Goal: Information Seeking & Learning: Learn about a topic

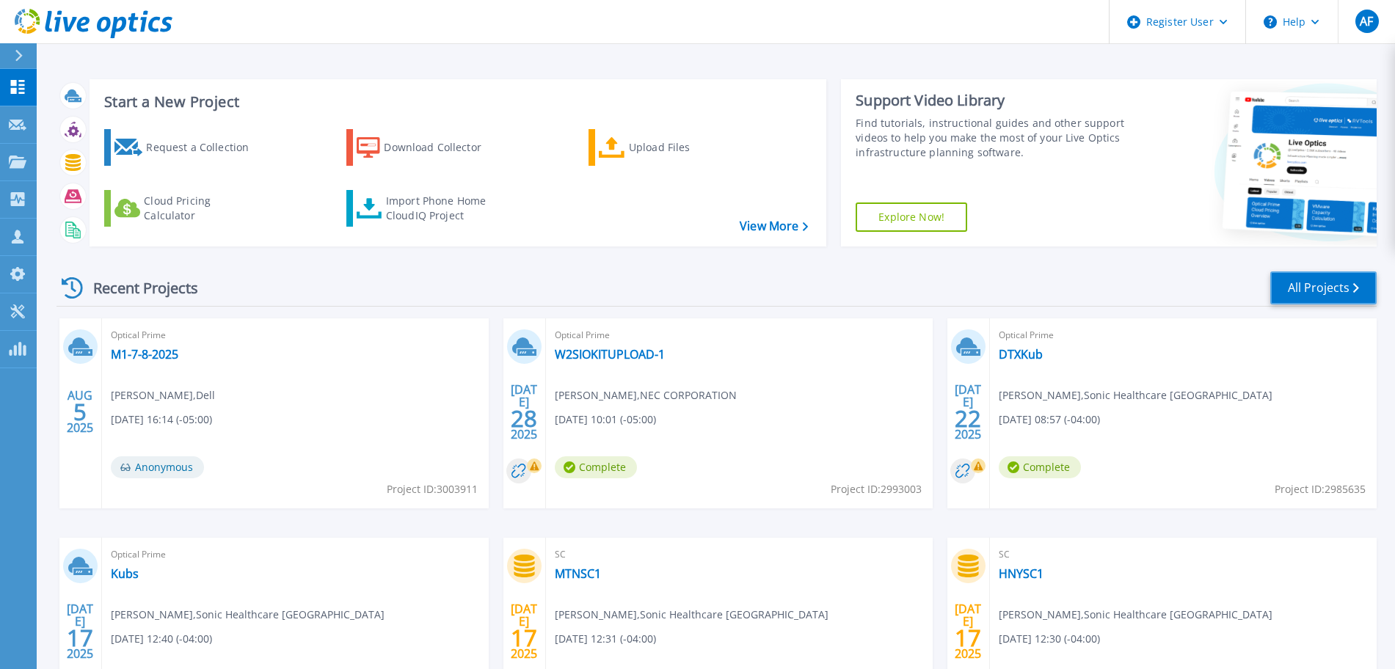
click at [1311, 280] on link "All Projects" at bounding box center [1323, 287] width 106 height 33
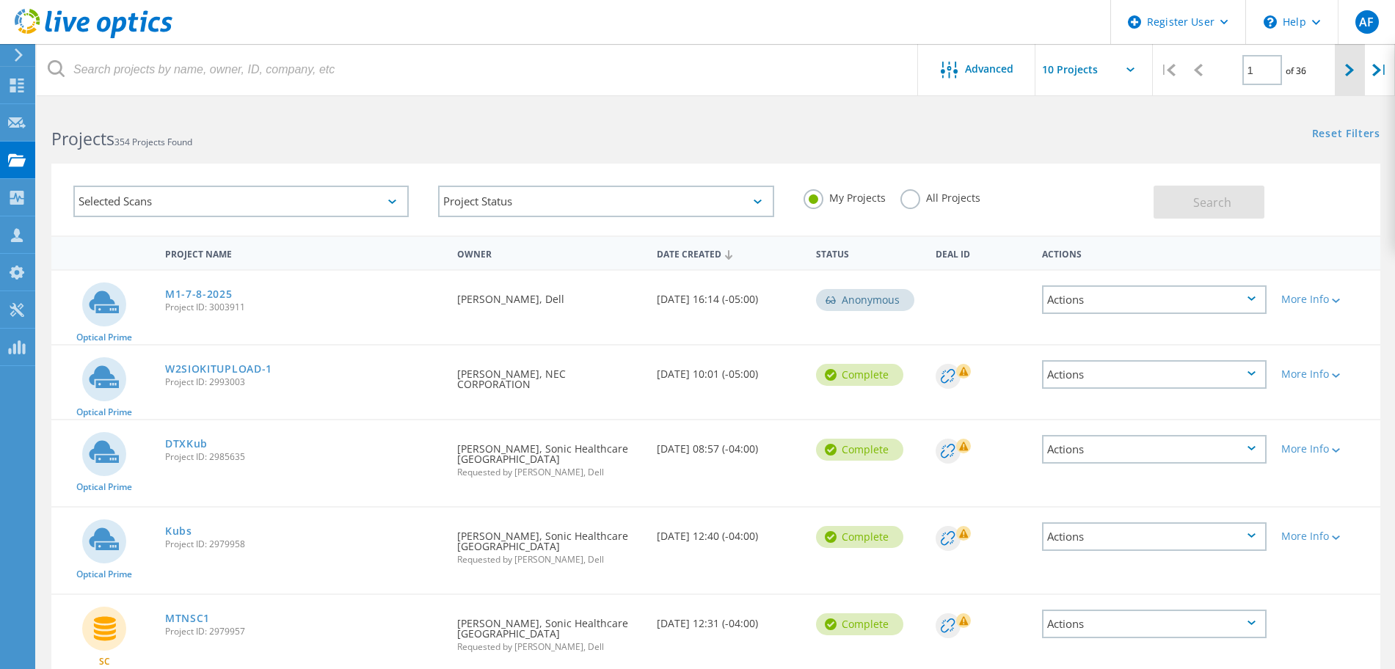
click at [1346, 63] on lo-svg-helper at bounding box center [1349, 69] width 9 height 12
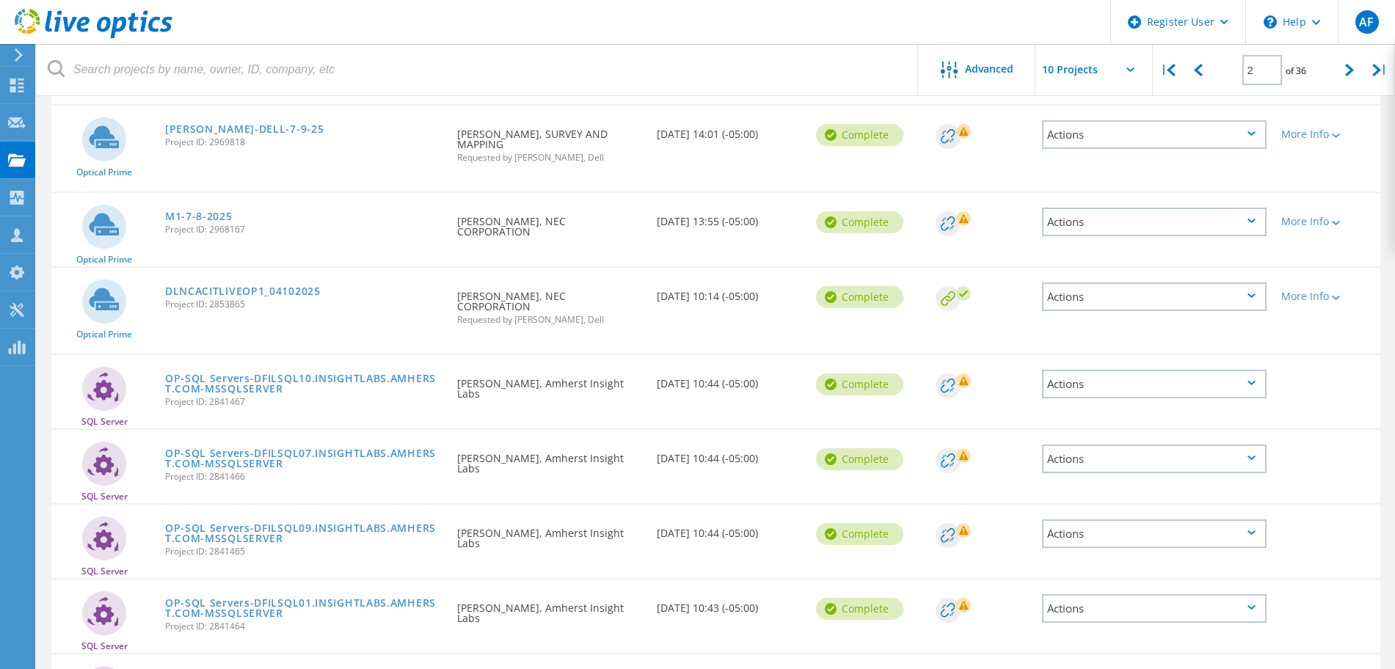
scroll to position [447, 0]
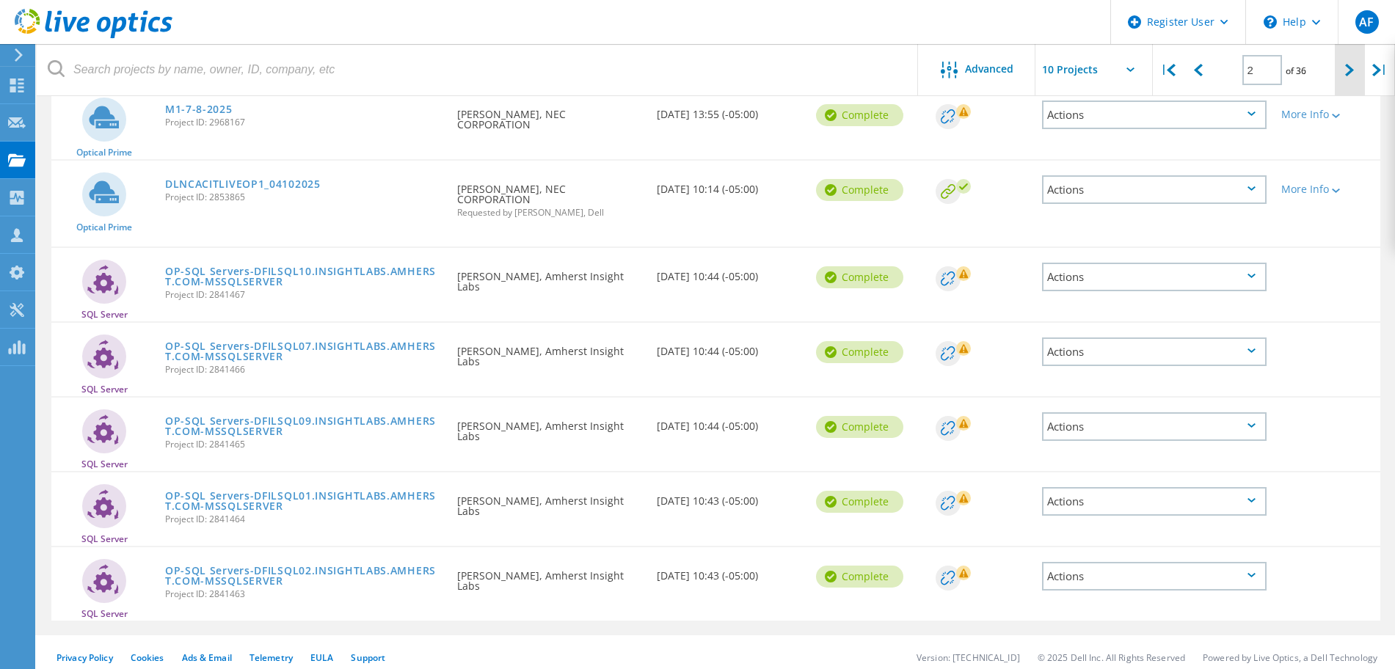
click at [1342, 76] on div at bounding box center [1349, 70] width 30 height 52
type input "3"
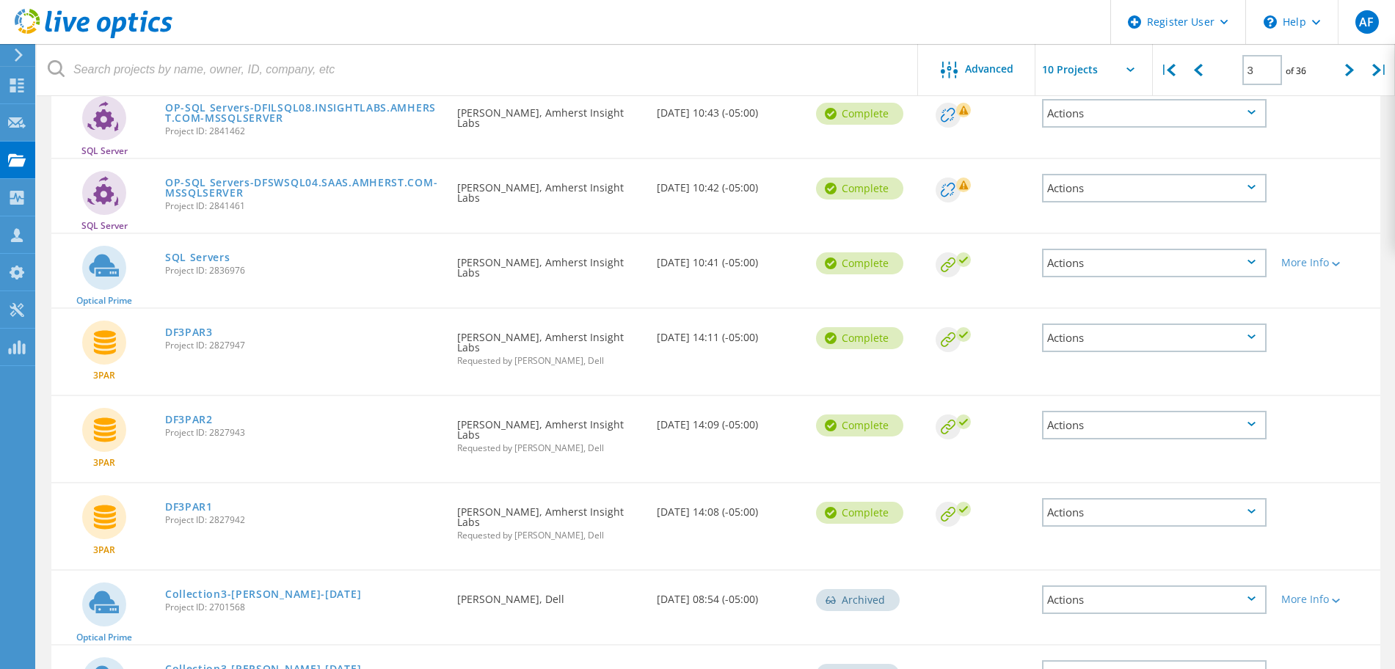
scroll to position [190, 0]
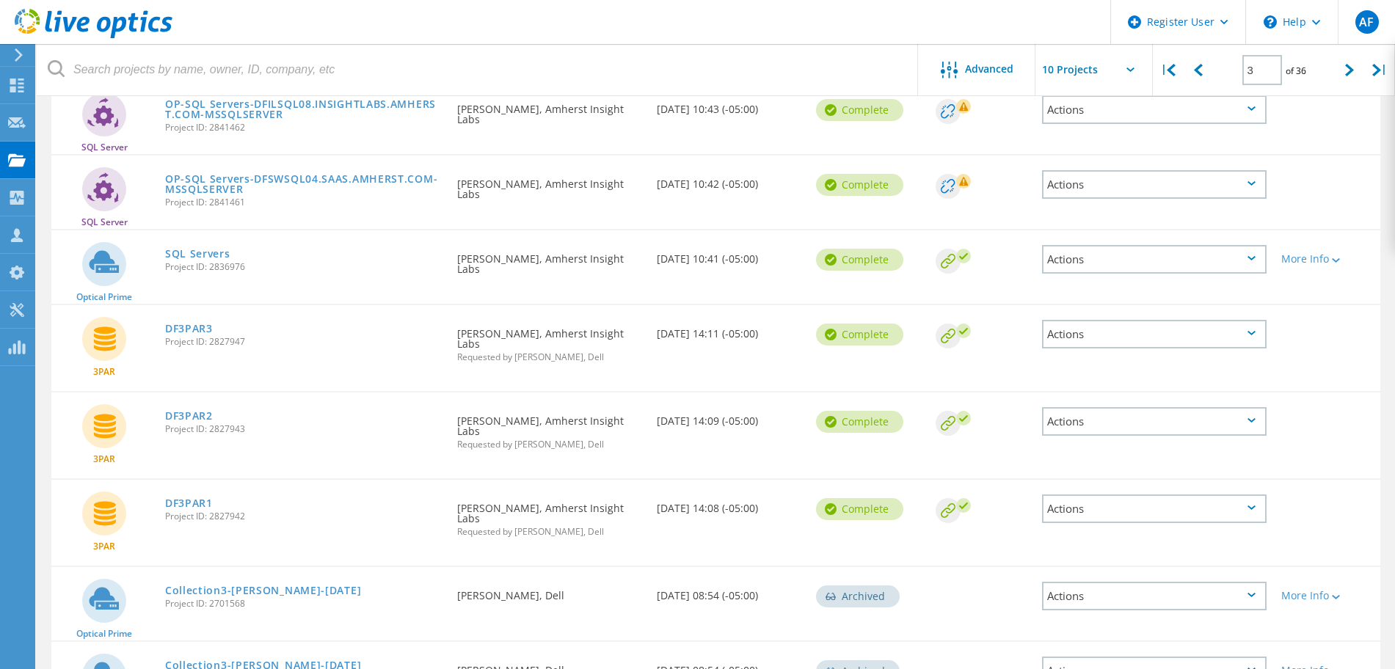
click at [1065, 329] on div "Actions" at bounding box center [1154, 334] width 224 height 29
click at [1086, 360] on div "Share" at bounding box center [1154, 357] width 222 height 23
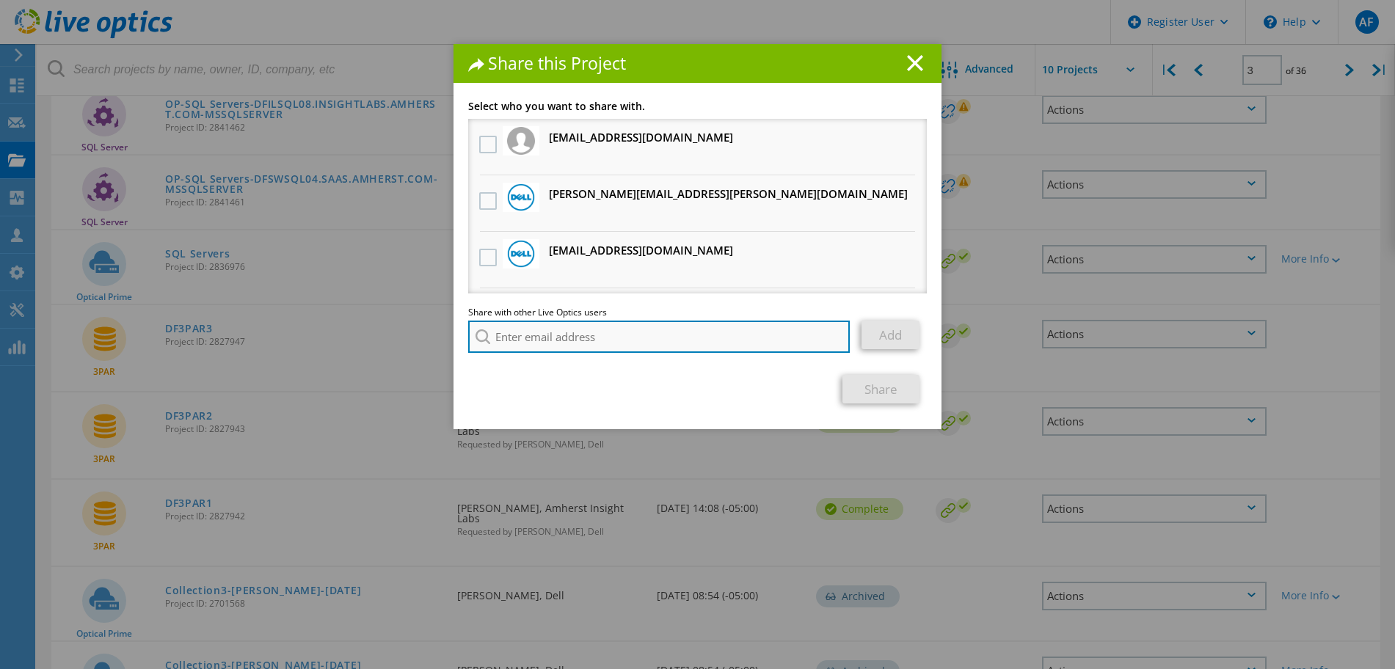
click at [604, 341] on input "search" at bounding box center [658, 337] width 381 height 32
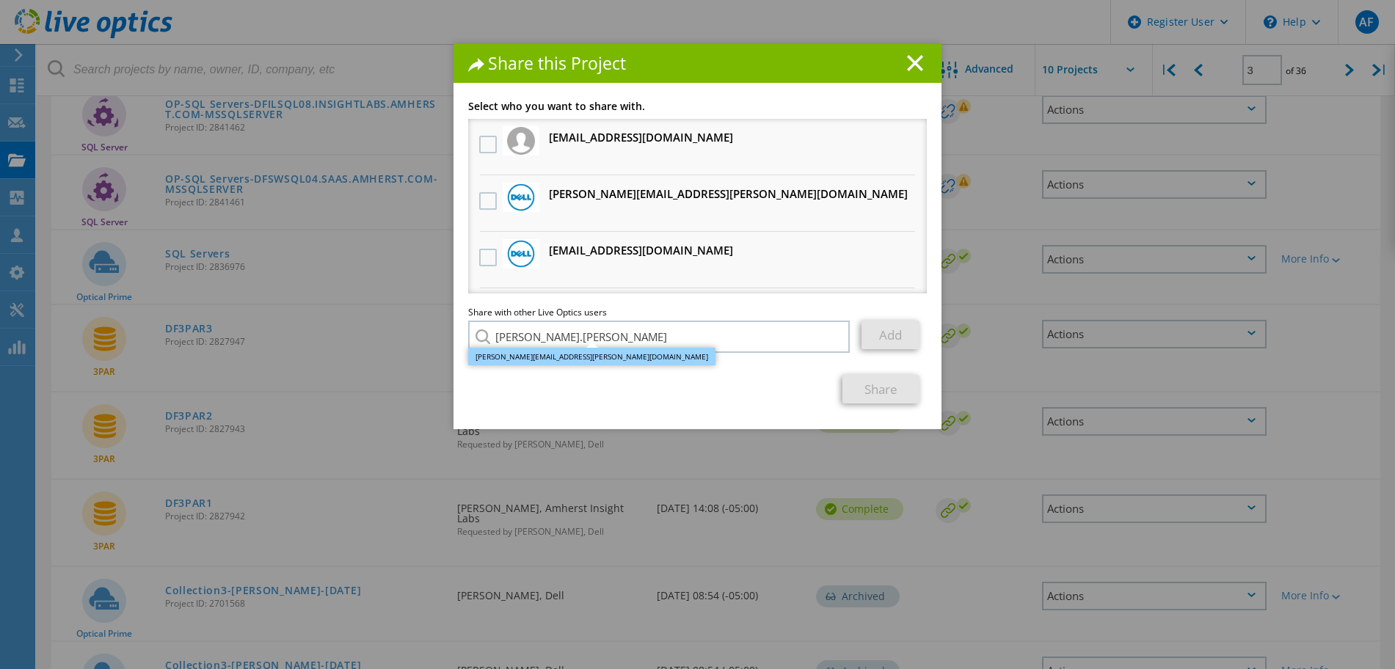
click at [553, 362] on li "Shawn.Klein@dell.com" at bounding box center [591, 357] width 247 height 18
type input "Shawn.Klein@dell.com"
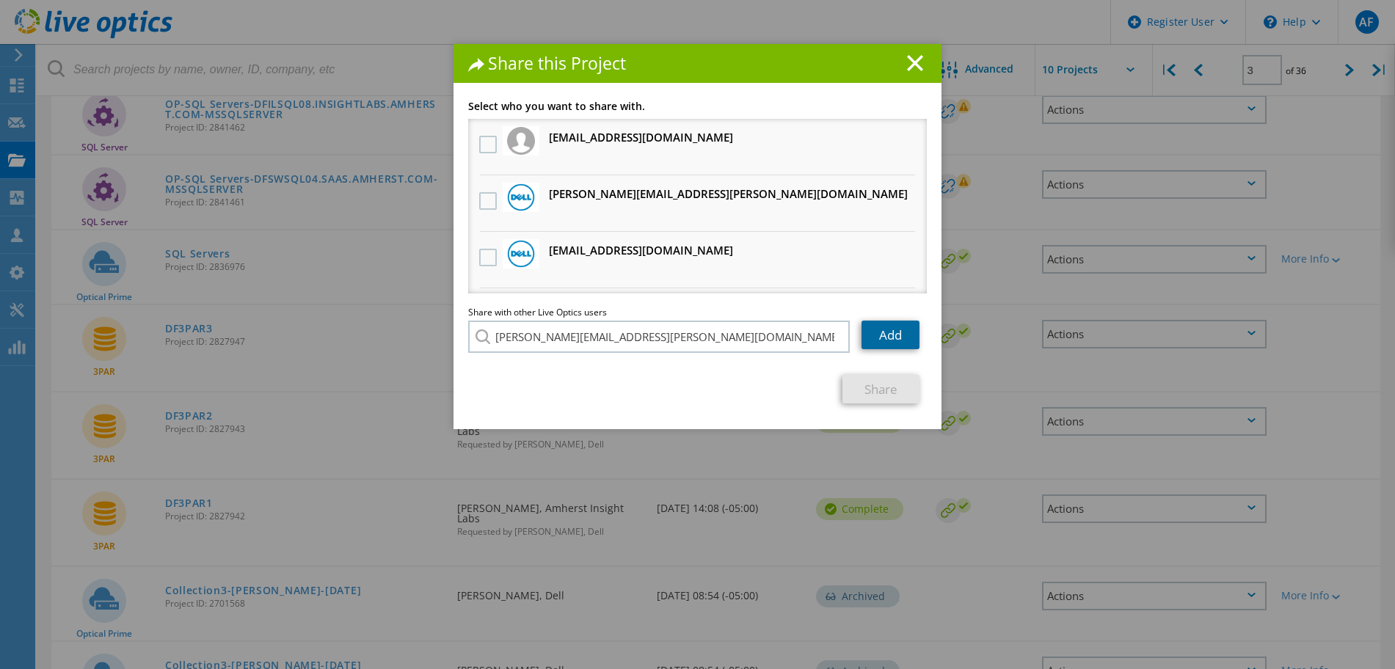
click at [881, 331] on link "Add" at bounding box center [890, 335] width 58 height 29
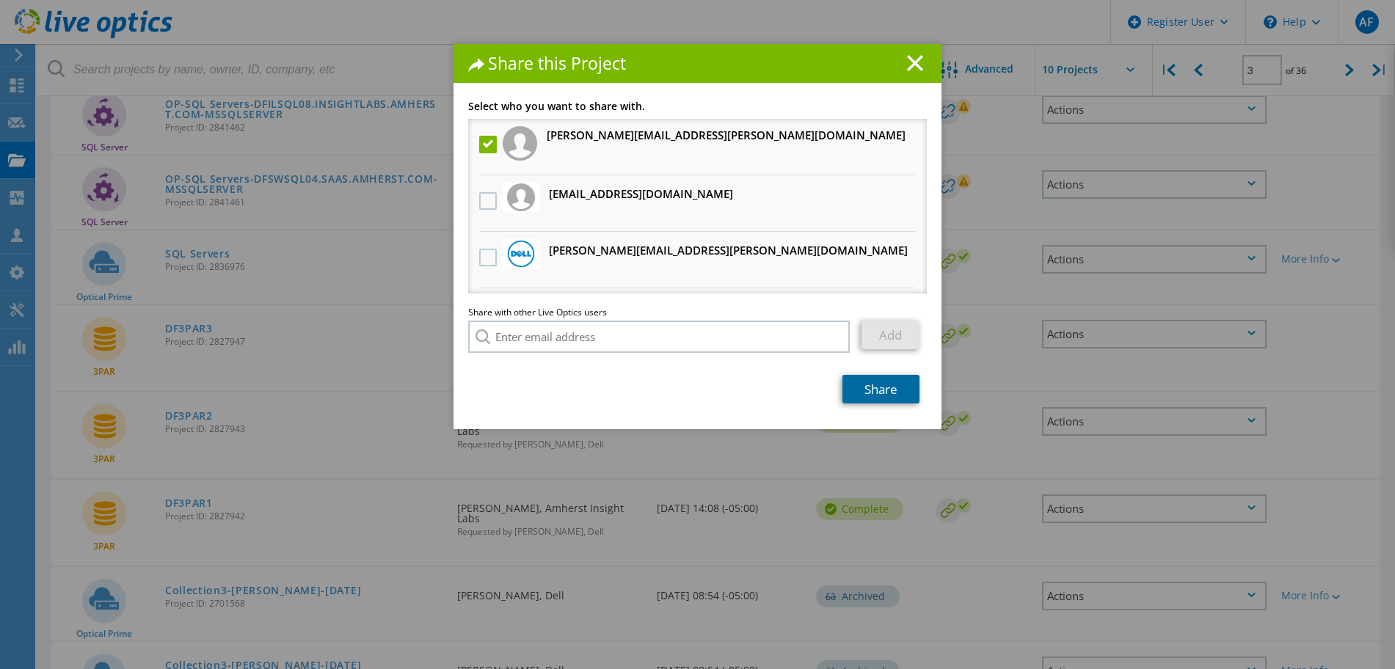
click at [863, 398] on link "Share" at bounding box center [880, 389] width 77 height 29
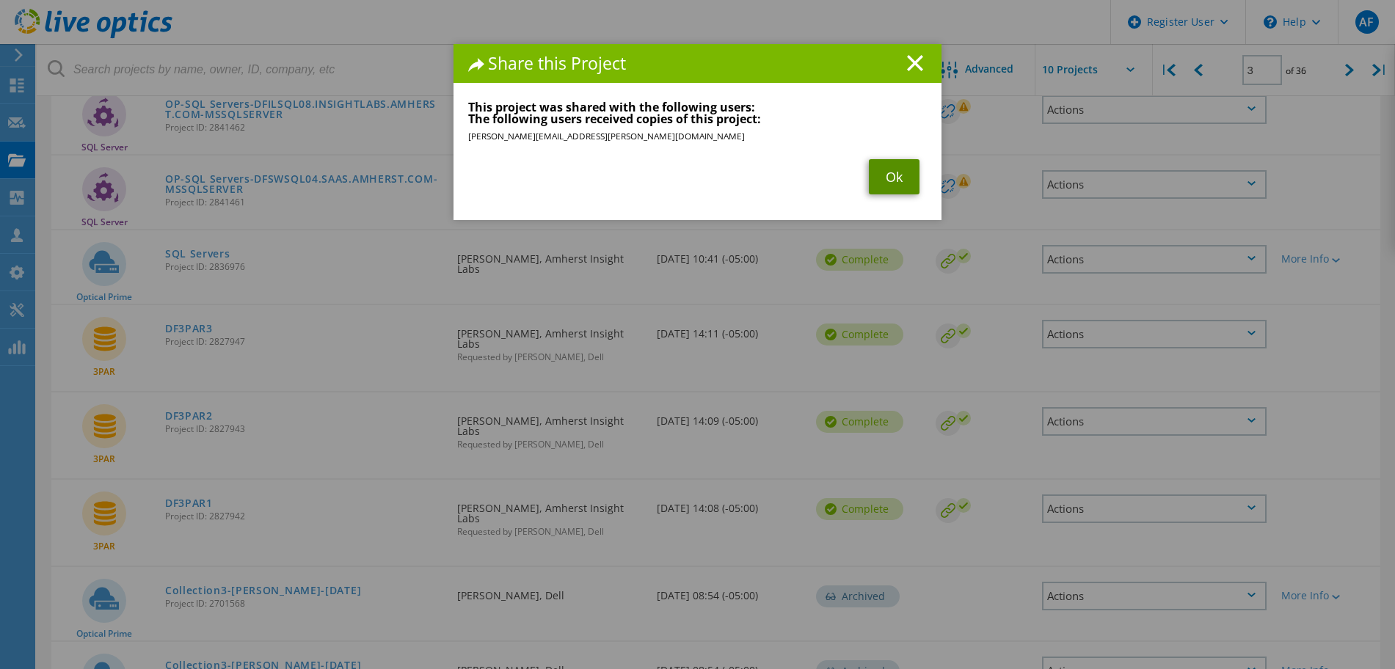
click at [883, 171] on link "Ok" at bounding box center [894, 176] width 51 height 35
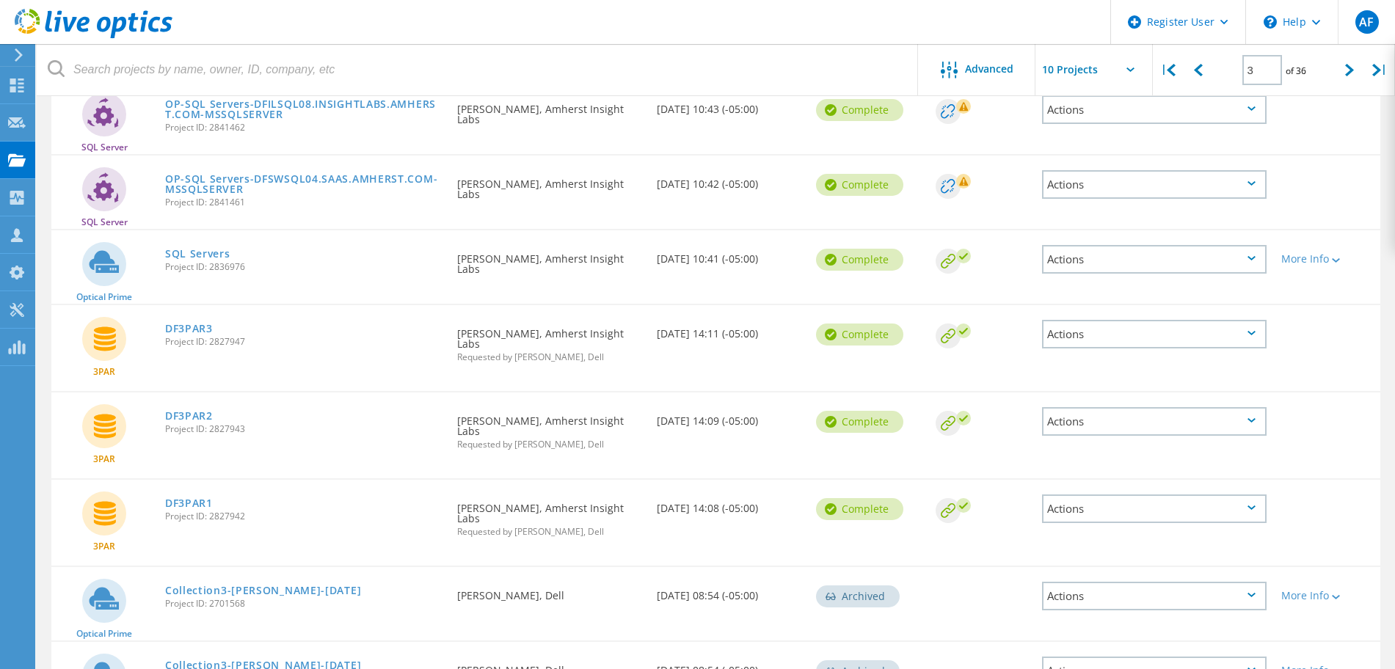
click at [1122, 417] on div "Actions" at bounding box center [1154, 421] width 224 height 29
click at [1092, 438] on div "Share" at bounding box center [1154, 444] width 222 height 23
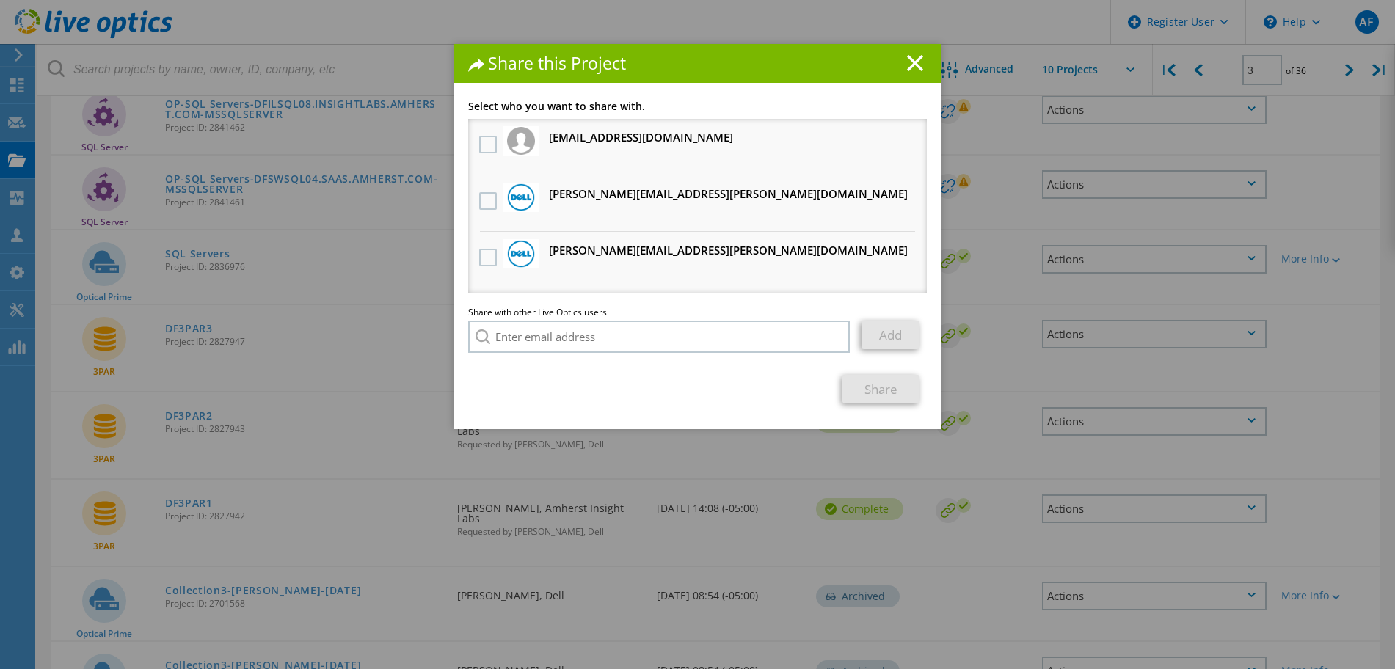
scroll to position [57, 0]
click at [482, 207] on label at bounding box center [489, 200] width 21 height 18
click at [0, 0] on input "checkbox" at bounding box center [0, 0] width 0 height 0
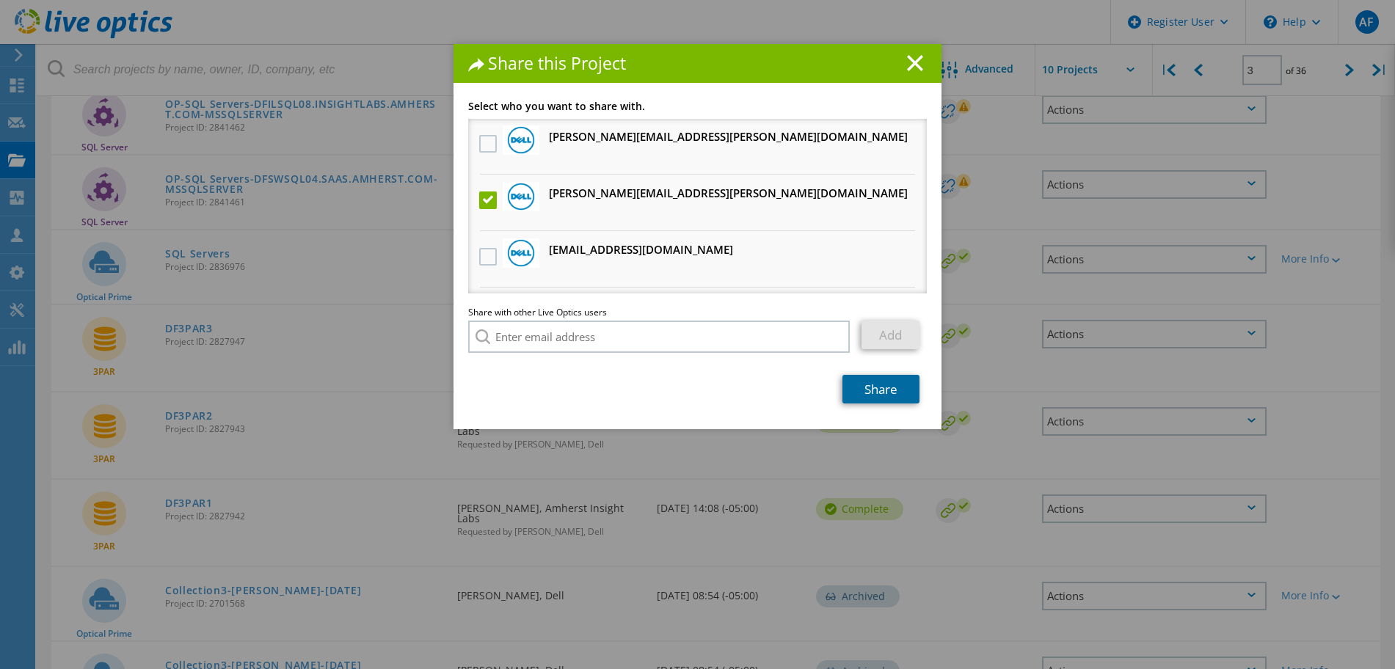
click at [861, 391] on link "Share" at bounding box center [880, 389] width 77 height 29
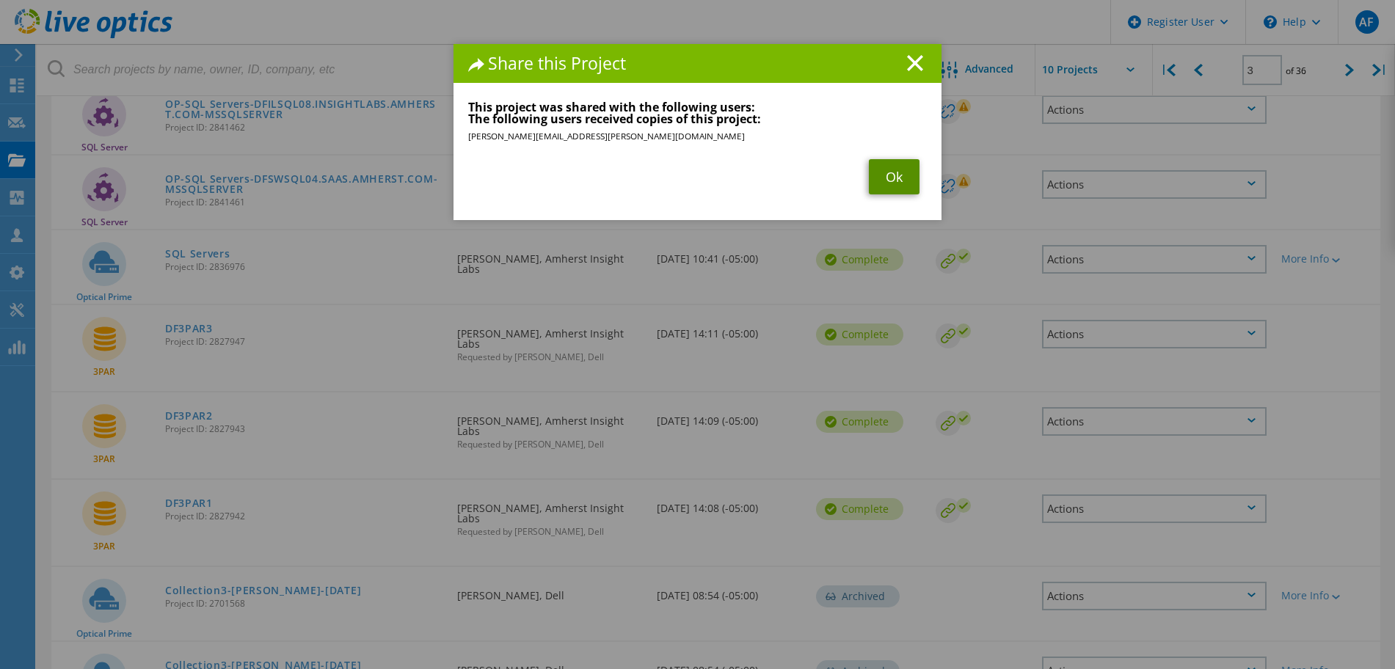
click at [886, 168] on link "Ok" at bounding box center [894, 176] width 51 height 35
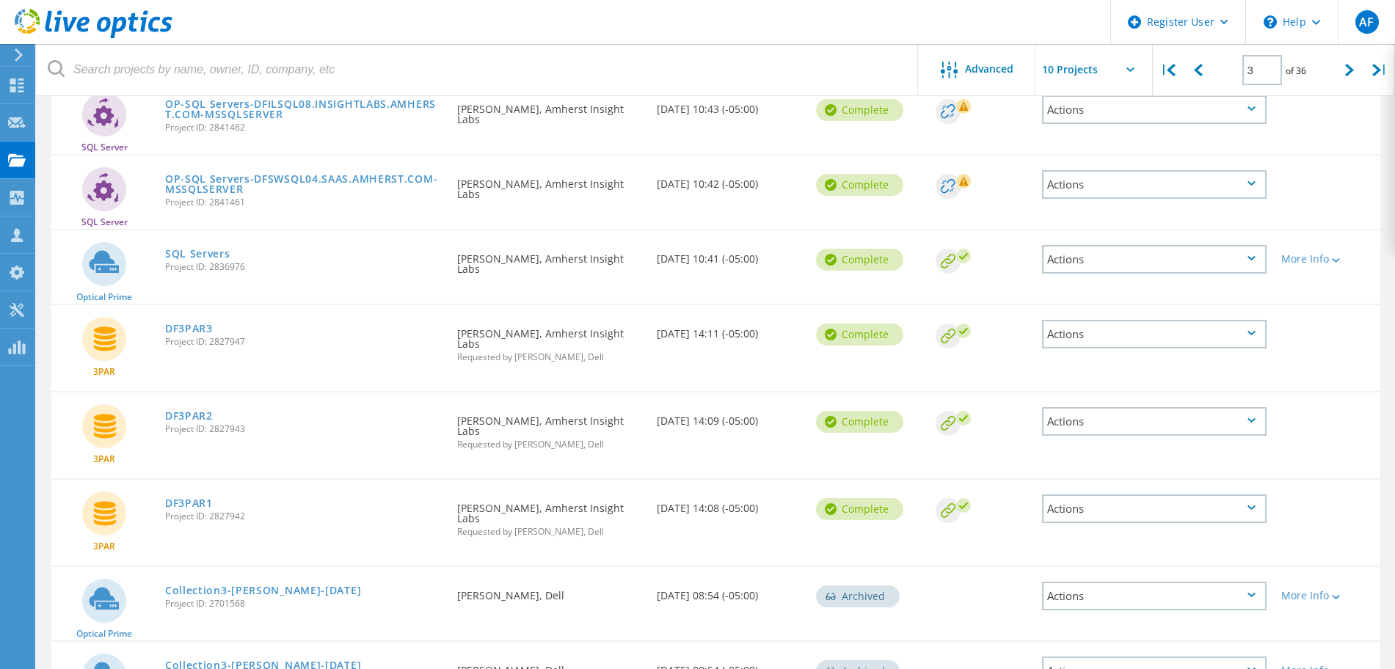
click at [1124, 494] on div "Actions" at bounding box center [1154, 508] width 224 height 29
click at [1094, 520] on div "Share" at bounding box center [1154, 531] width 222 height 23
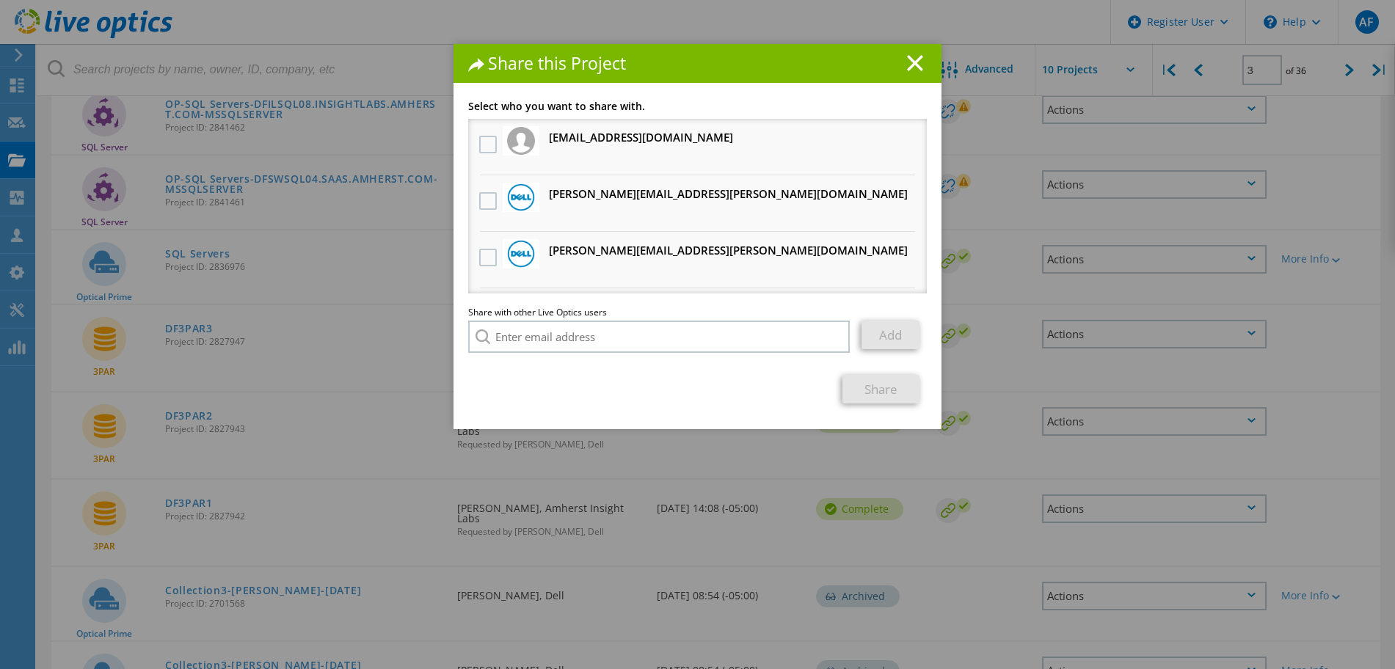
click at [582, 248] on h3 "Shawn.Klein@dell.com Will receive an anonymous copy" at bounding box center [728, 250] width 359 height 18
click at [483, 251] on label at bounding box center [489, 258] width 21 height 18
click at [0, 0] on input "checkbox" at bounding box center [0, 0] width 0 height 0
click at [877, 381] on link "Share" at bounding box center [880, 389] width 77 height 29
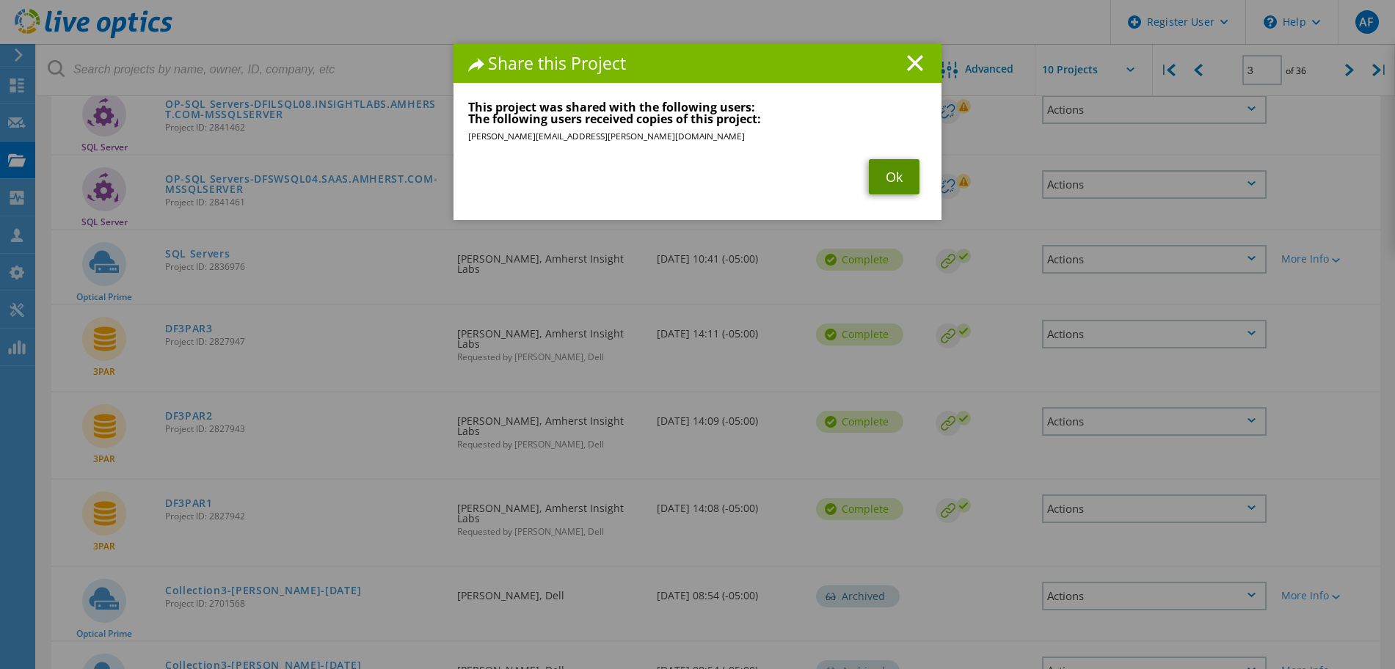
click at [880, 172] on link "Ok" at bounding box center [894, 176] width 51 height 35
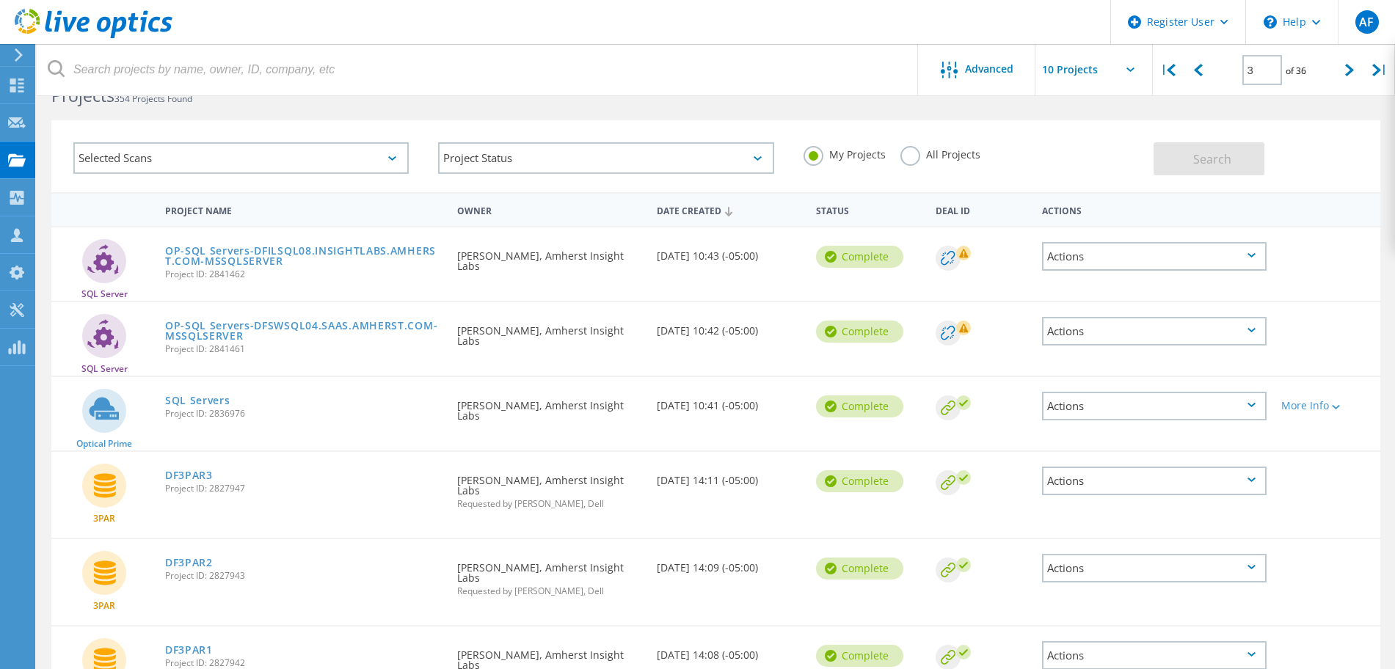
scroll to position [0, 0]
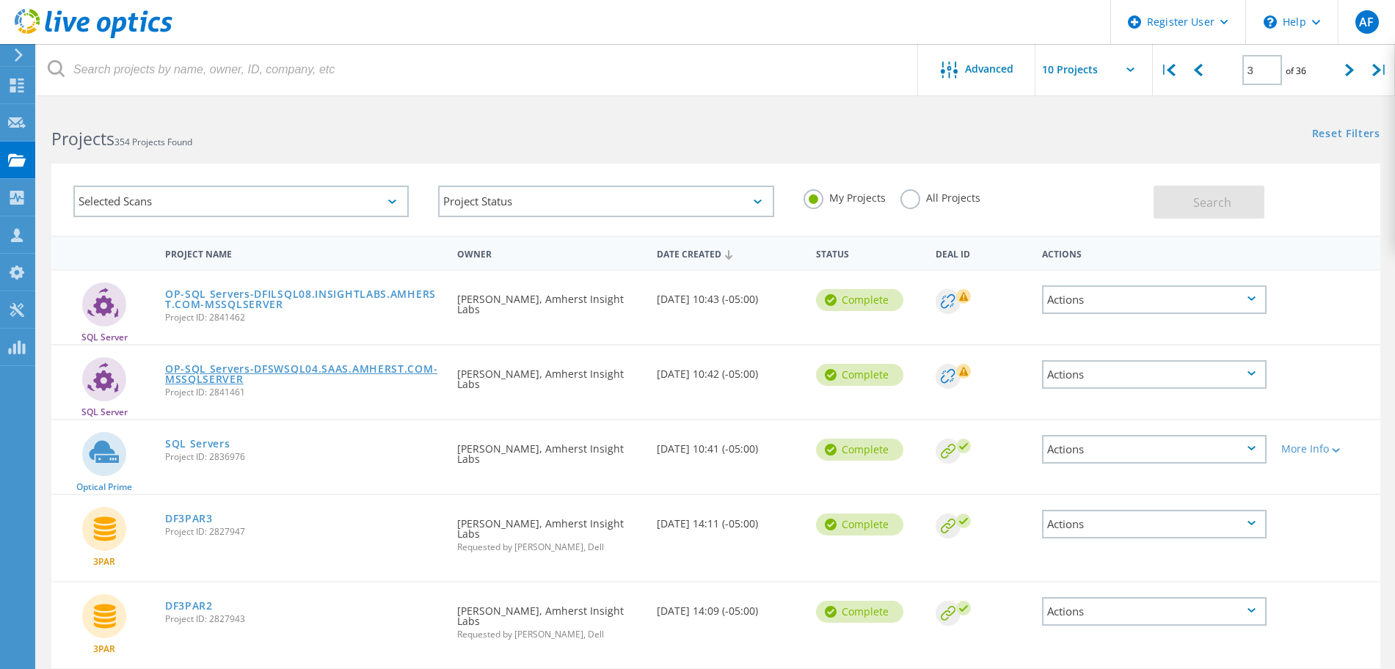
click at [321, 373] on link "OP-SQL Servers-DFSWSQL04.SAAS.AMHERST.COM-MSSQLSERVER" at bounding box center [303, 374] width 277 height 21
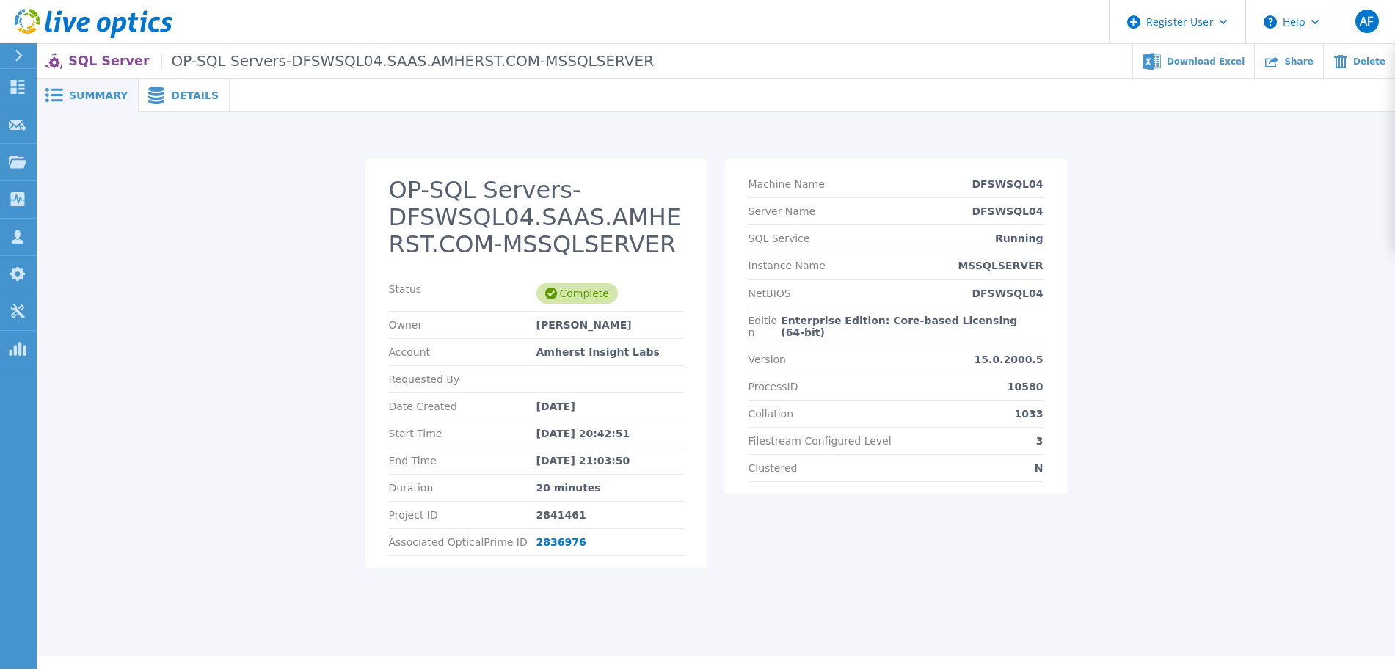
scroll to position [31, 0]
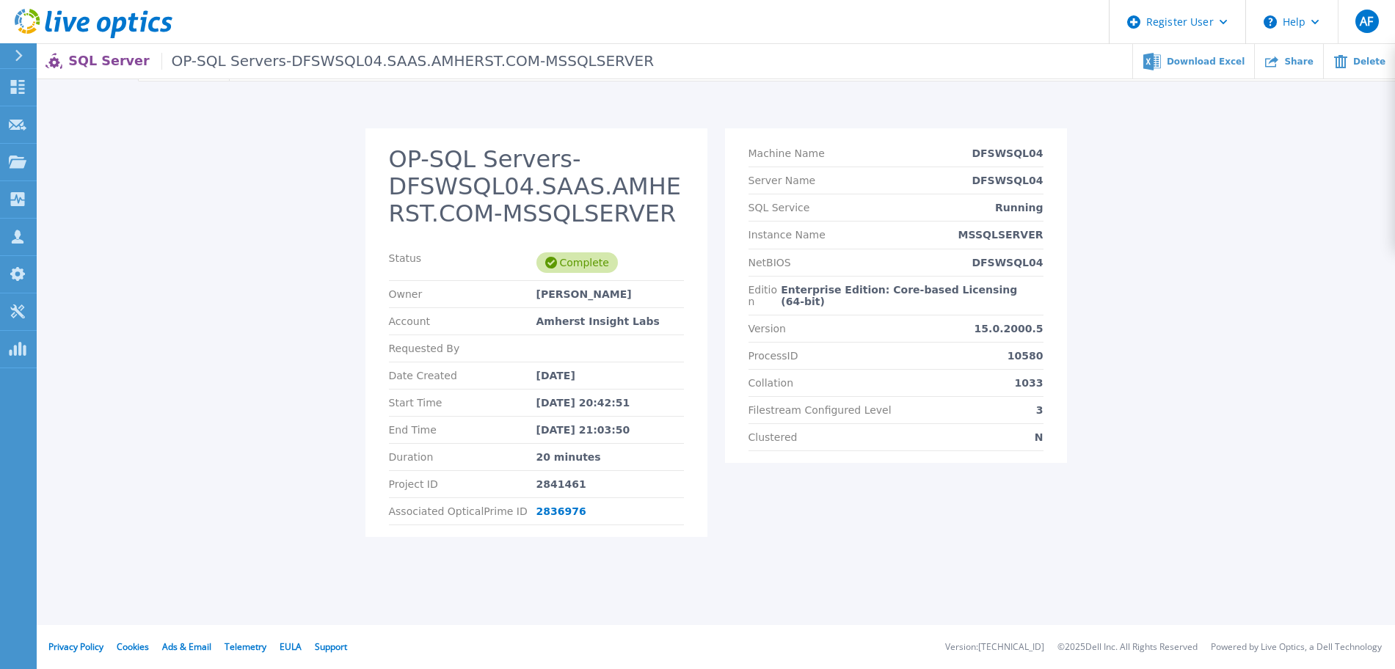
click at [403, 71] on div "SQL Server OP-SQL Servers-DFSWSQL04.SAAS.AMHERST.COM-MSSQLSERVER Download Excel…" at bounding box center [716, 61] width 1358 height 34
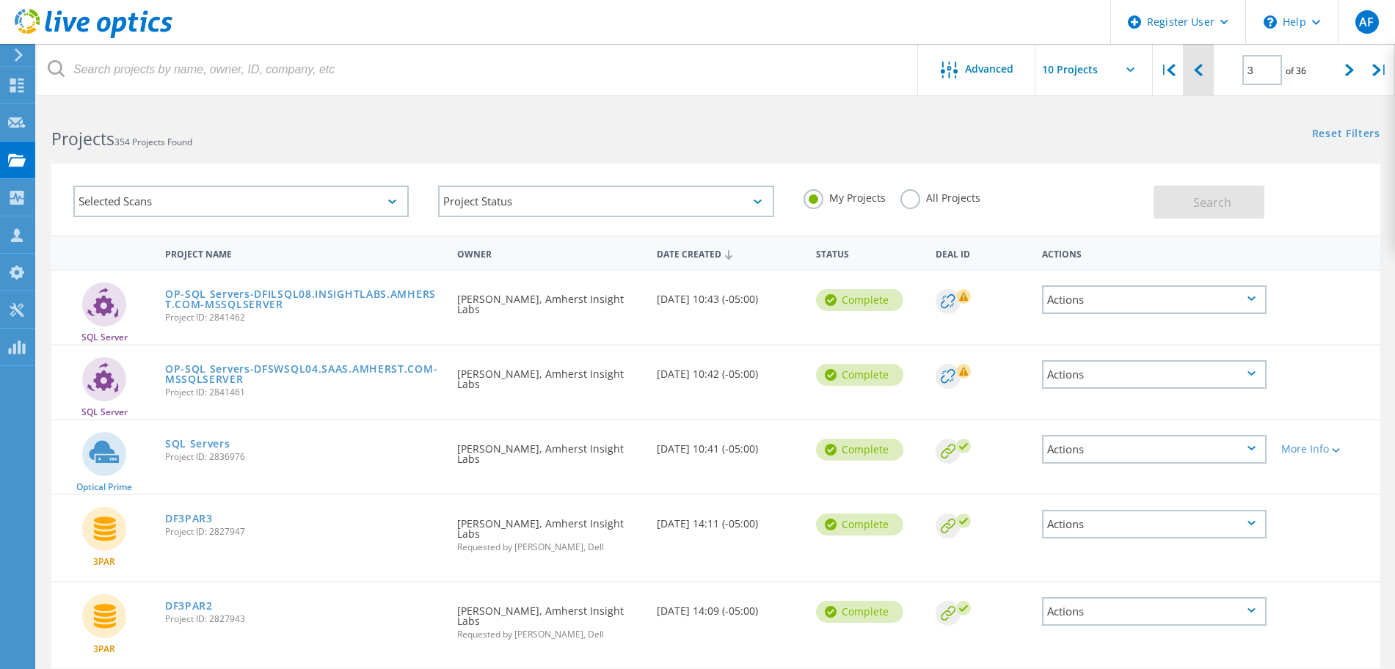
click at [1207, 64] on div at bounding box center [1198, 70] width 30 height 52
type input "2"
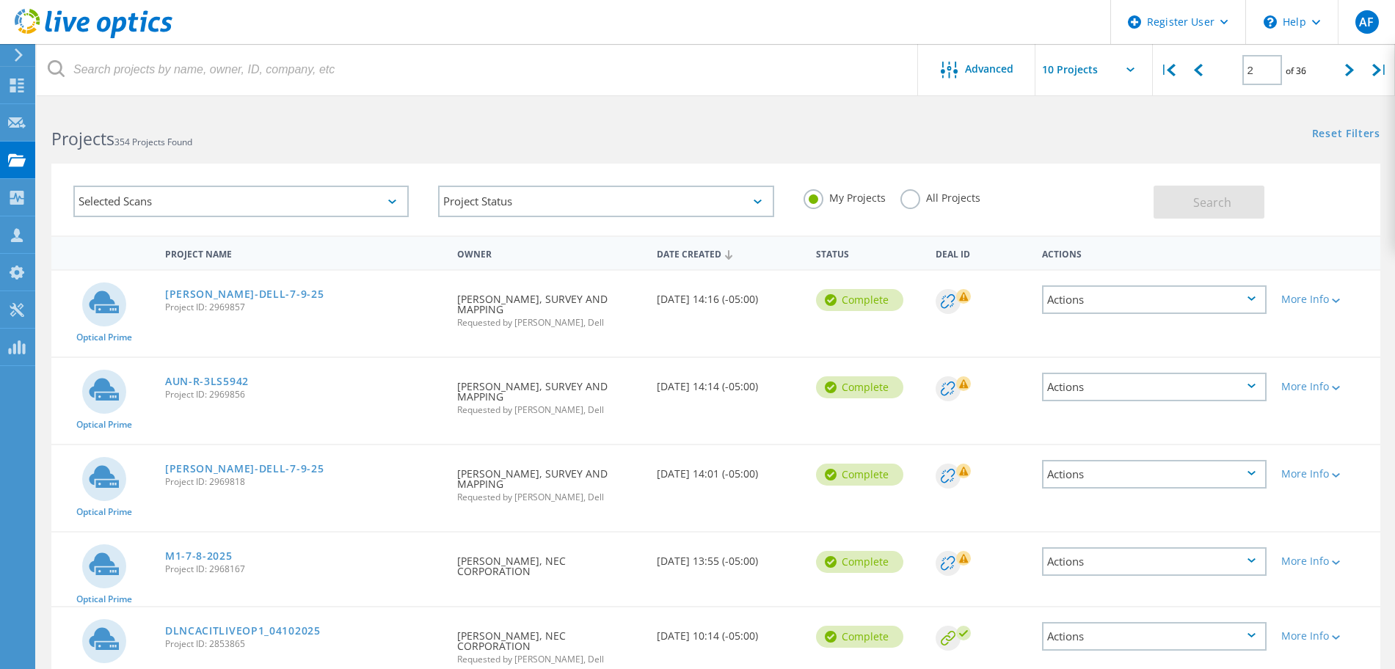
scroll to position [447, 0]
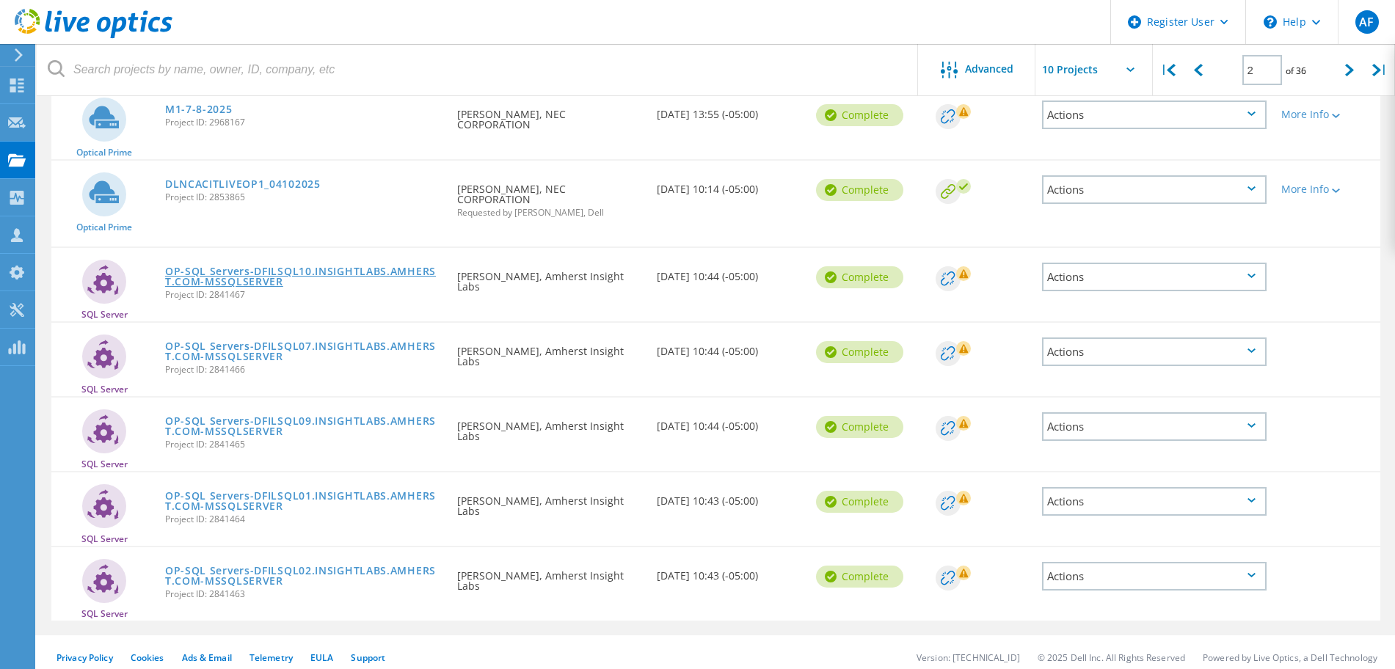
click at [242, 272] on link "OP-SQL Servers-DFILSQL10.INSIGHTLABS.AMHERST.COM-MSSQLSERVER" at bounding box center [303, 276] width 277 height 21
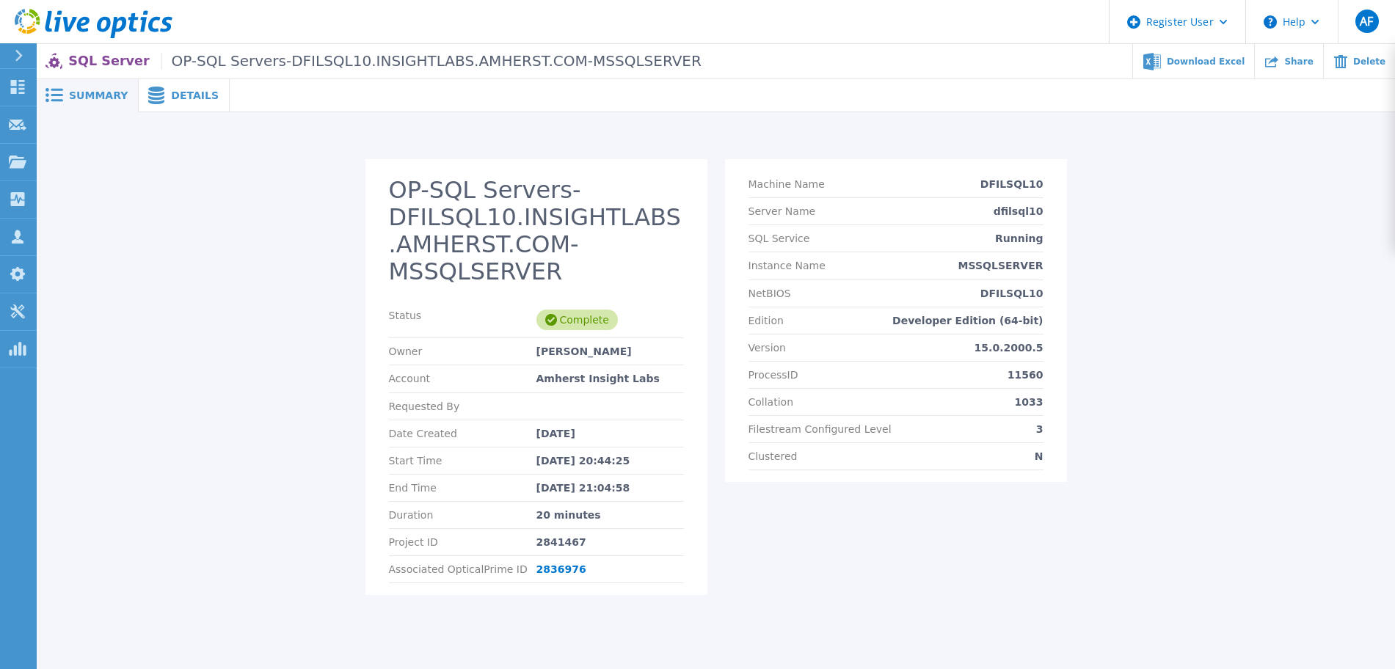
click at [178, 98] on span "Details" at bounding box center [195, 95] width 48 height 10
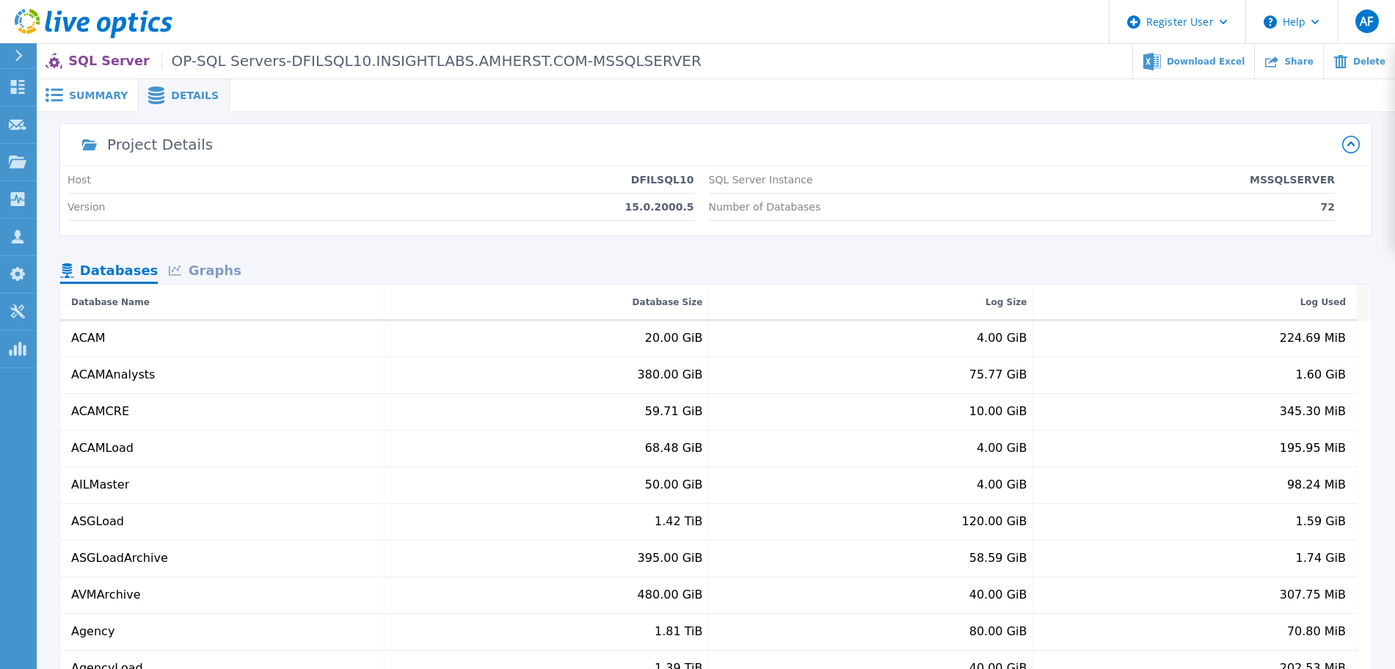
click at [199, 259] on div "Graphs" at bounding box center [205, 272] width 94 height 26
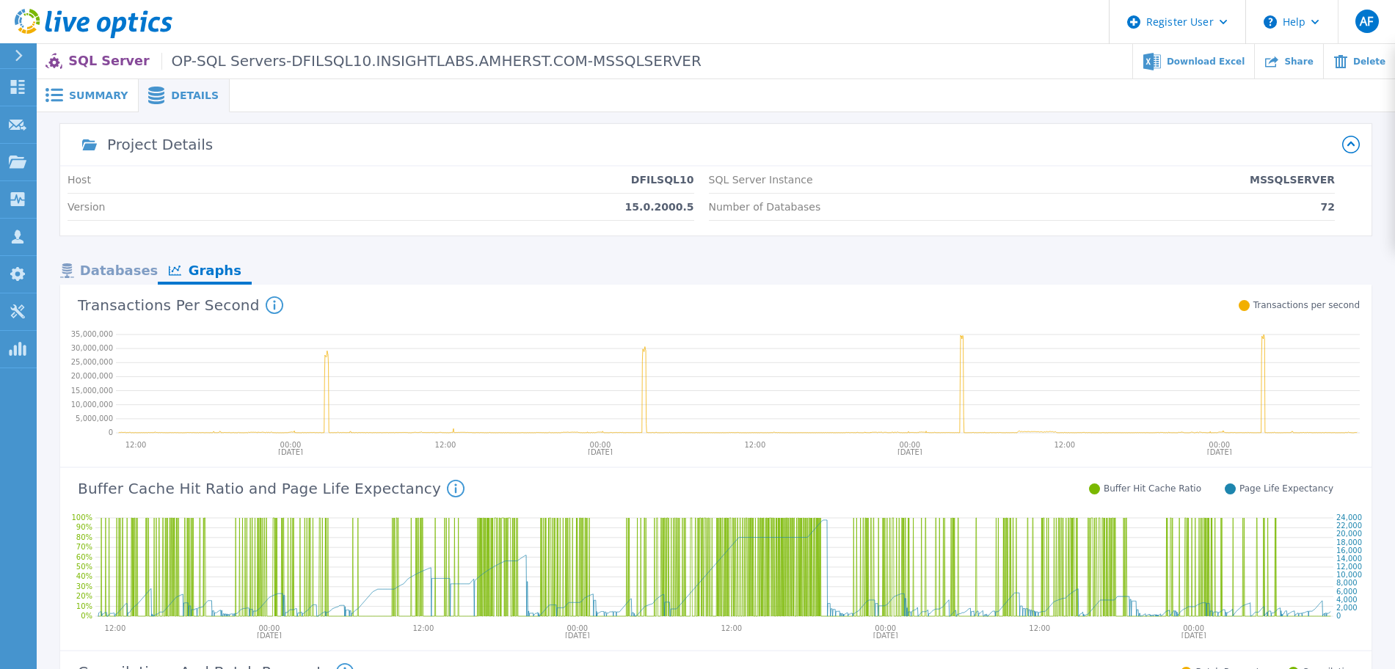
click at [114, 266] on div "Databases" at bounding box center [109, 272] width 98 height 26
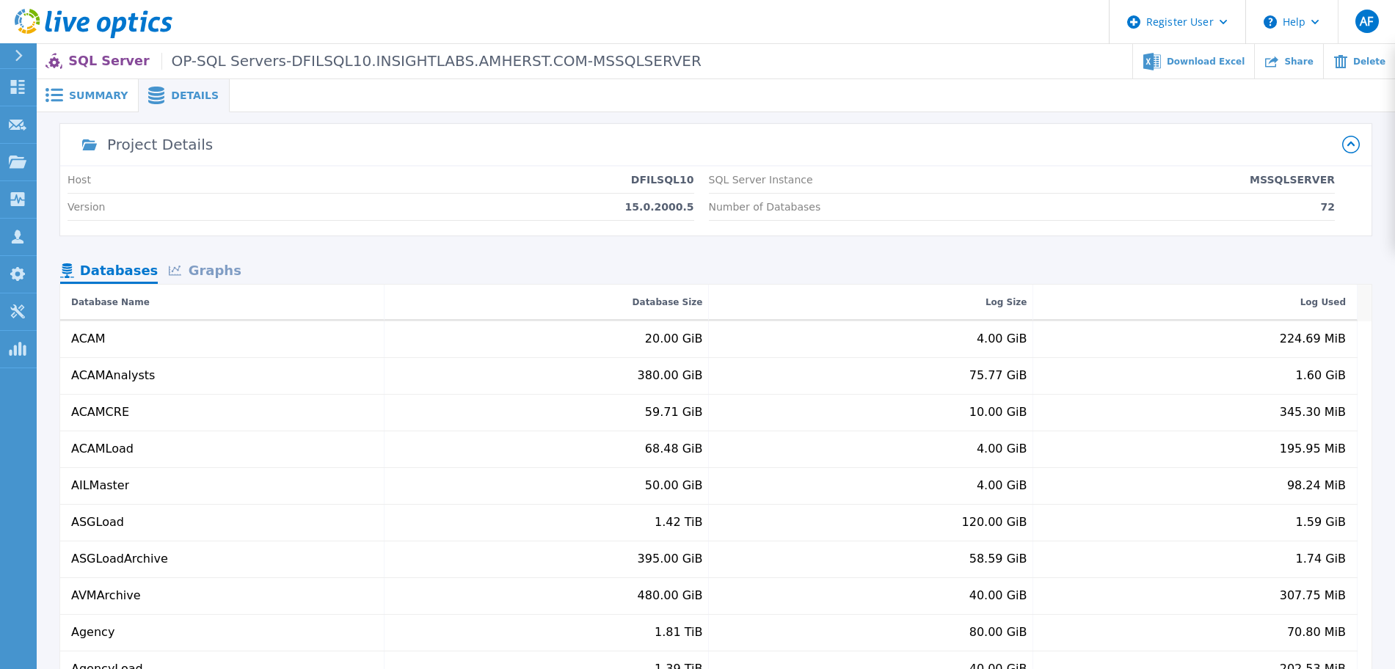
click at [563, 228] on div "Host DFILSQL10 Version 15.0.2000.5 SQL Server Instance MSSQLSERVER Number of Da…" at bounding box center [715, 201] width 1311 height 69
click at [90, 95] on span "Summary" at bounding box center [98, 95] width 59 height 10
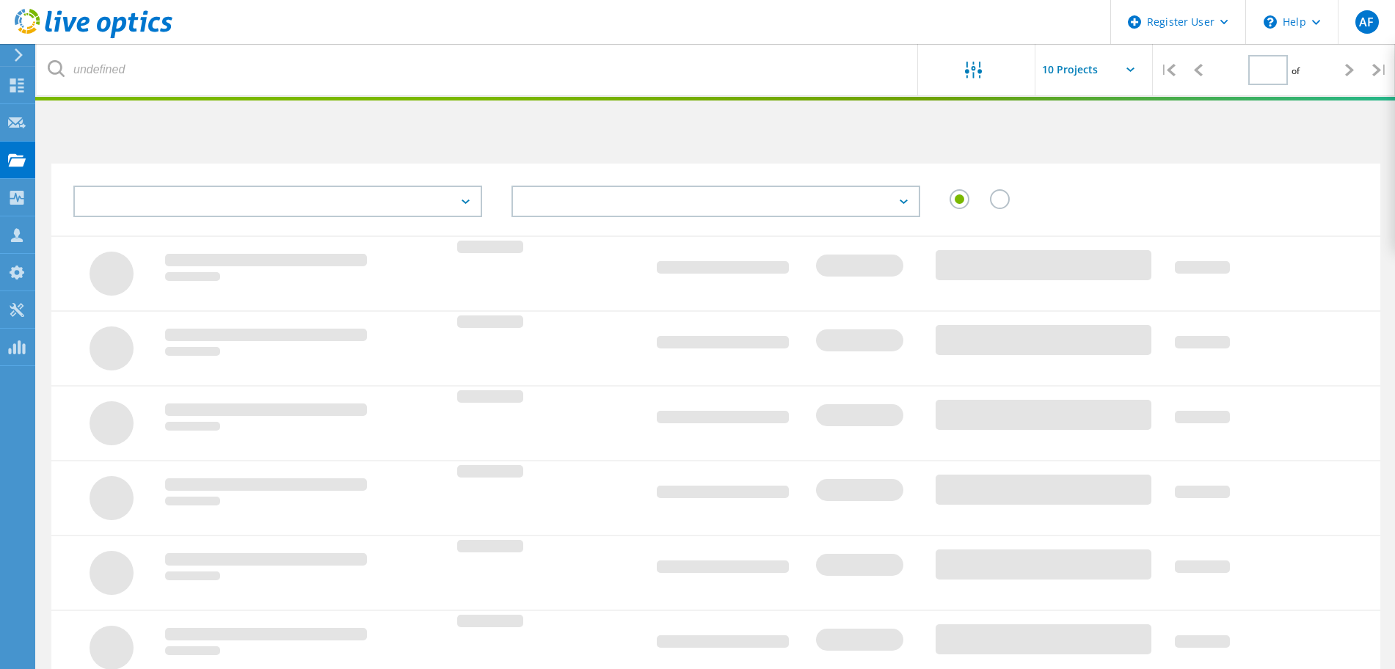
scroll to position [373, 0]
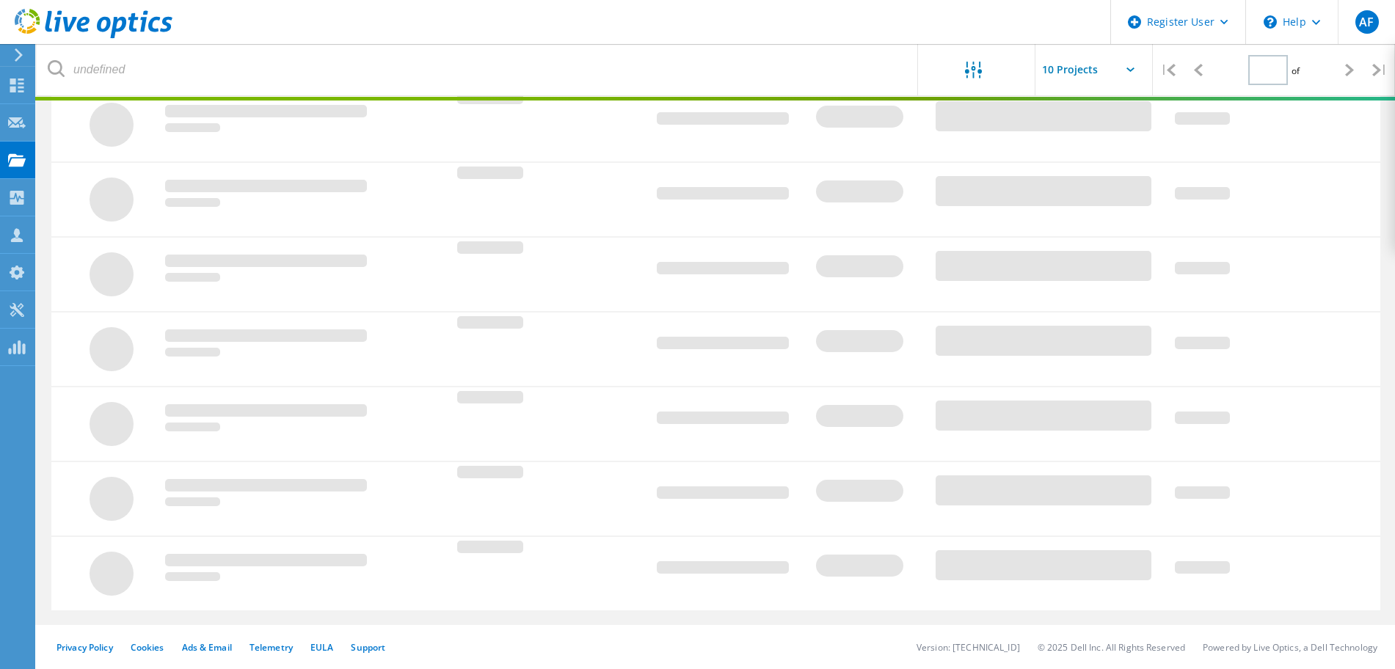
type input "2"
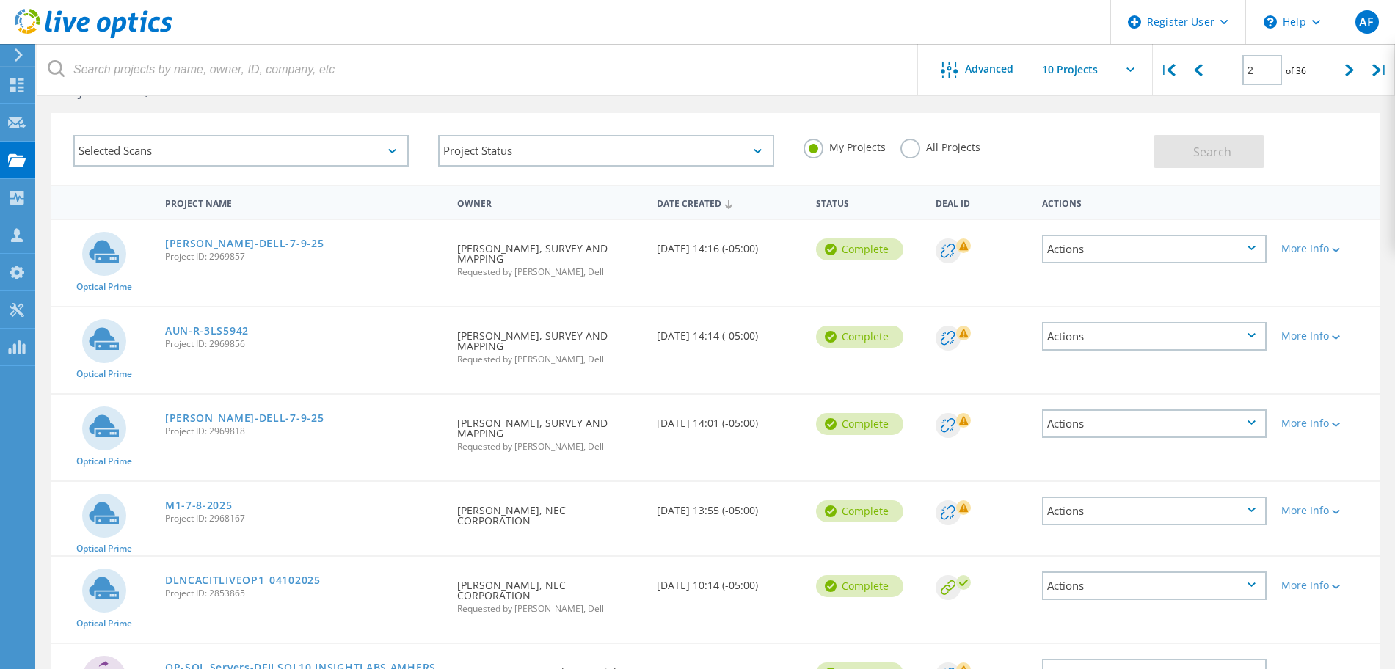
scroll to position [0, 0]
